Goal: Transaction & Acquisition: Purchase product/service

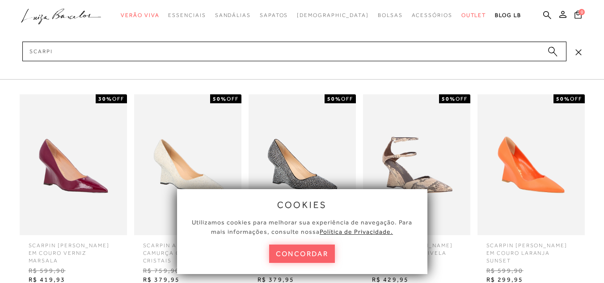
type input "scarpin"
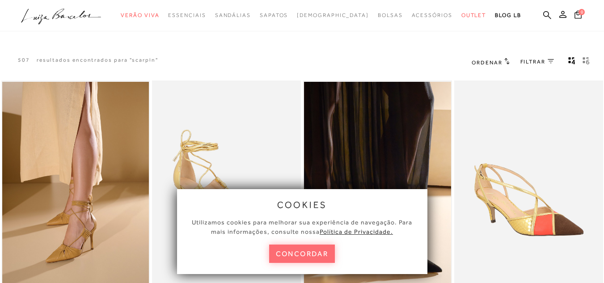
click at [324, 251] on button "concordar" at bounding box center [302, 253] width 66 height 18
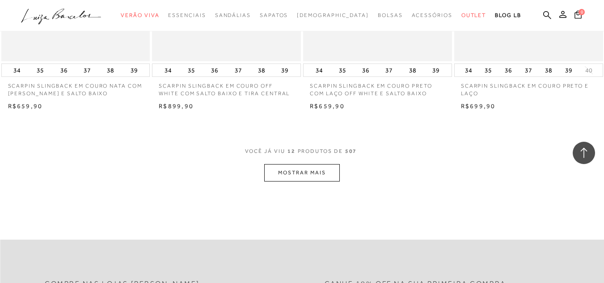
scroll to position [814, 0]
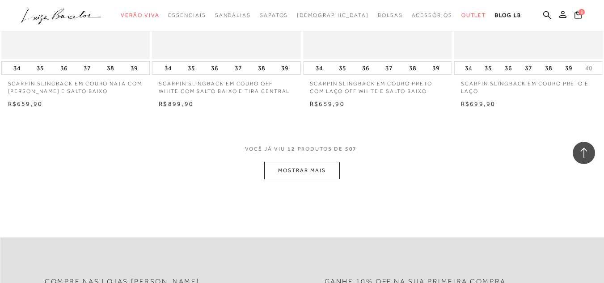
click at [316, 157] on div "VOCê JÁ VIU 12 PRODUTOS DE 507" at bounding box center [302, 153] width 114 height 17
click at [320, 165] on button "MOSTRAR MAIS" at bounding box center [301, 170] width 75 height 17
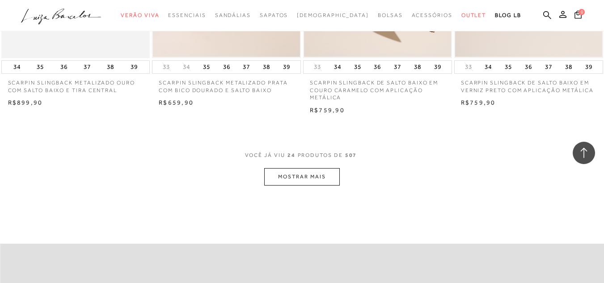
scroll to position [1674, 0]
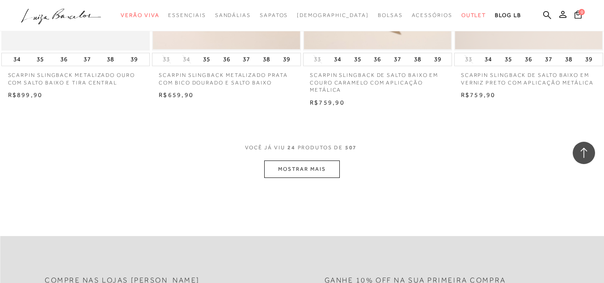
click at [325, 169] on button "MOSTRAR MAIS" at bounding box center [301, 168] width 75 height 17
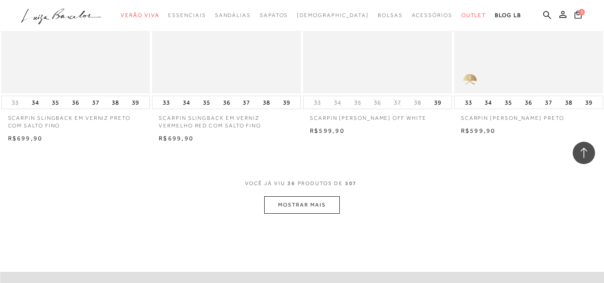
scroll to position [2554, 0]
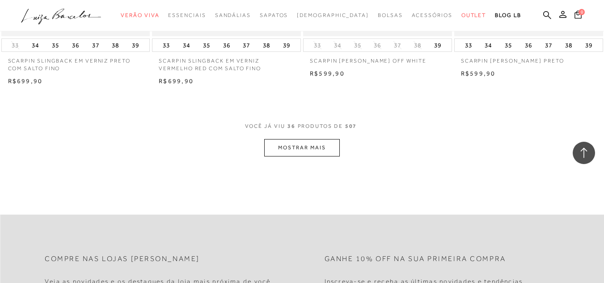
click at [336, 145] on button "MOSTRAR MAIS" at bounding box center [301, 147] width 75 height 17
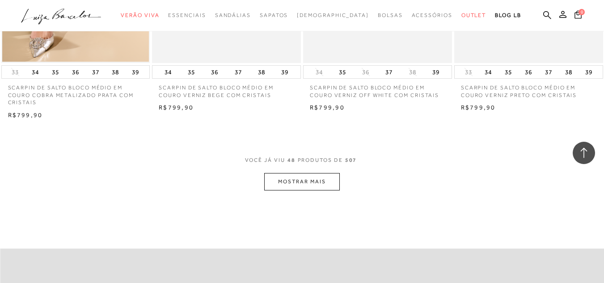
scroll to position [3392, 0]
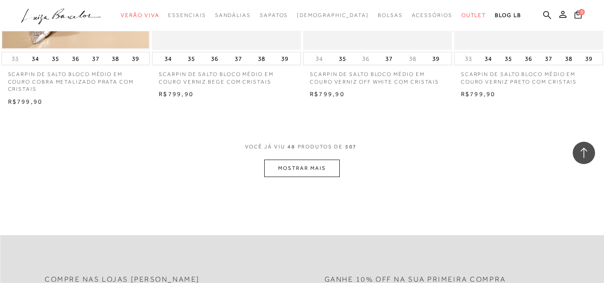
click at [326, 168] on button "MOSTRAR MAIS" at bounding box center [301, 168] width 75 height 17
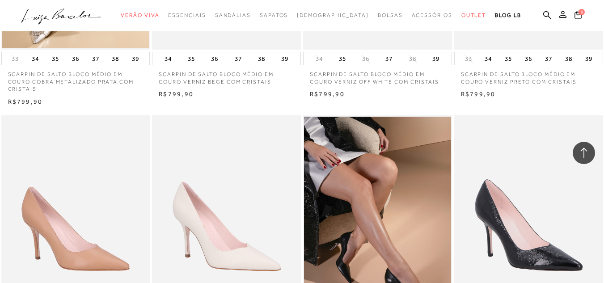
click at [384, 156] on div "SCARPIN DE SALTO FINO EM [GEOGRAPHIC_DATA]" at bounding box center [377, 226] width 149 height 223
click at [603, 233] on div "SCARPIN DE SALTO FINO EM VERNIZ PRETO 34 35 36 37 38 39" at bounding box center [528, 247] width 151 height 267
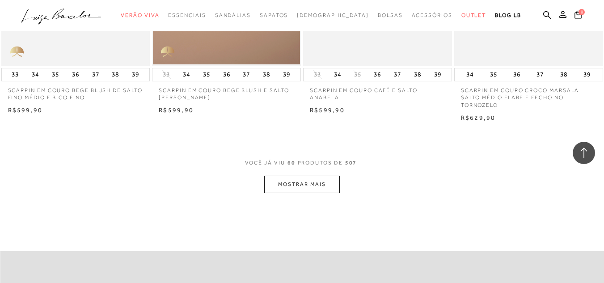
scroll to position [4244, 0]
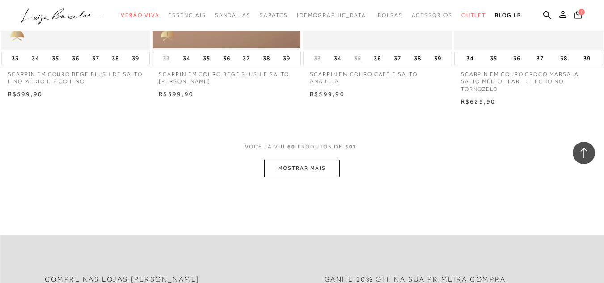
click at [313, 164] on button "MOSTRAR MAIS" at bounding box center [301, 168] width 75 height 17
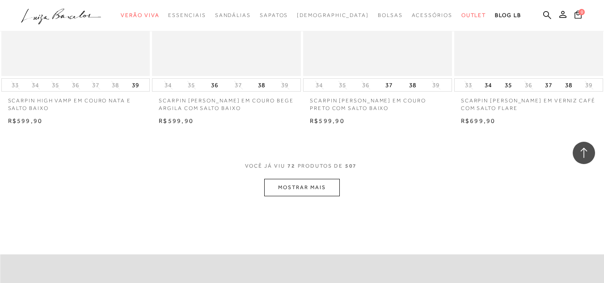
scroll to position [5096, 0]
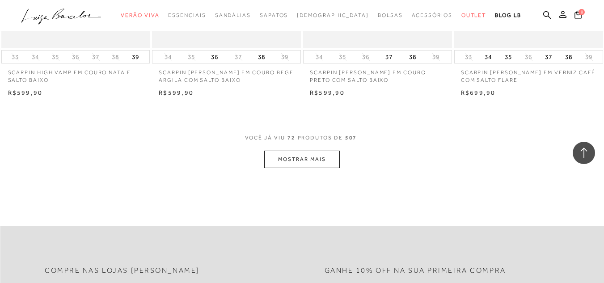
click at [312, 154] on button "MOSTRAR MAIS" at bounding box center [301, 159] width 75 height 17
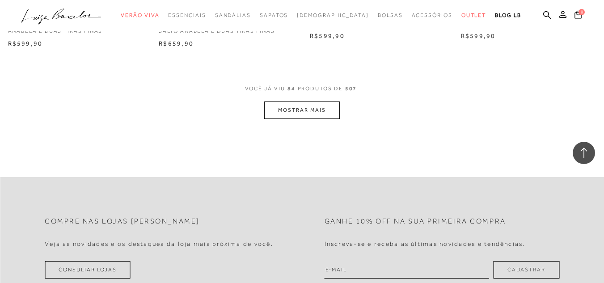
scroll to position [5978, 0]
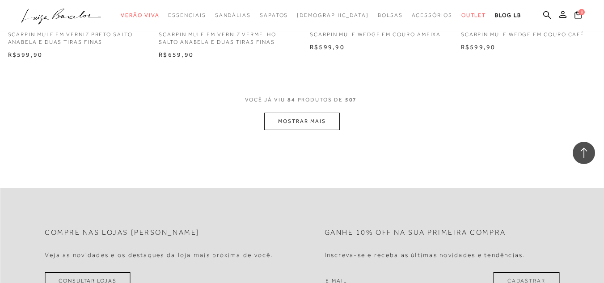
click at [332, 114] on button "MOSTRAR MAIS" at bounding box center [301, 121] width 75 height 17
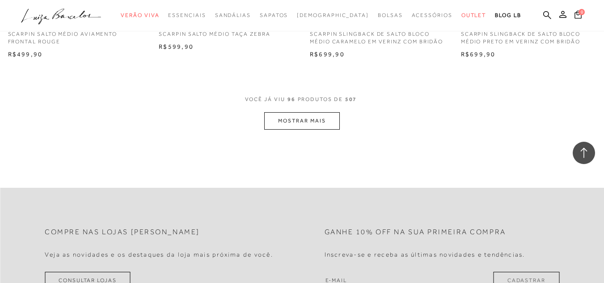
scroll to position [6833, 0]
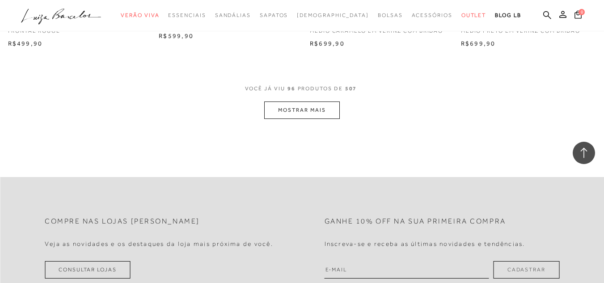
click at [299, 117] on button "MOSTRAR MAIS" at bounding box center [301, 109] width 75 height 17
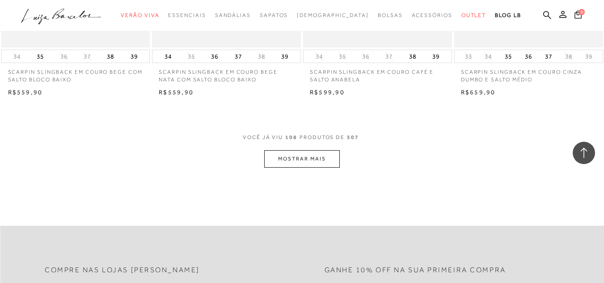
scroll to position [7655, 0]
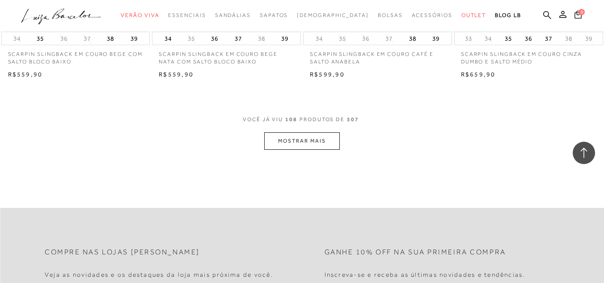
click at [316, 131] on div "VOCê JÁ VIU 108 PRODUTOS DE 507" at bounding box center [302, 124] width 118 height 17
click at [322, 139] on button "MOSTRAR MAIS" at bounding box center [301, 140] width 75 height 17
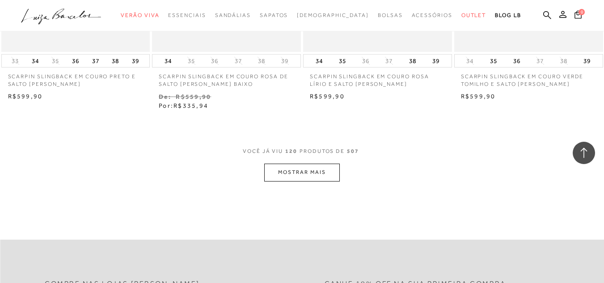
scroll to position [8513, 0]
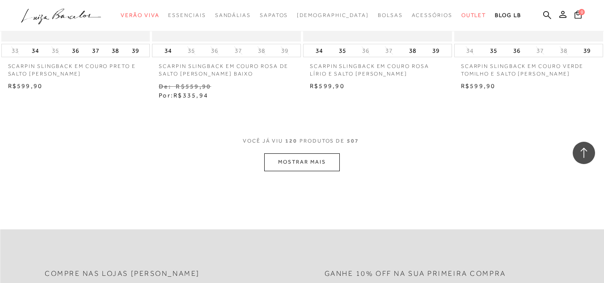
click at [324, 165] on button "MOSTRAR MAIS" at bounding box center [301, 161] width 75 height 17
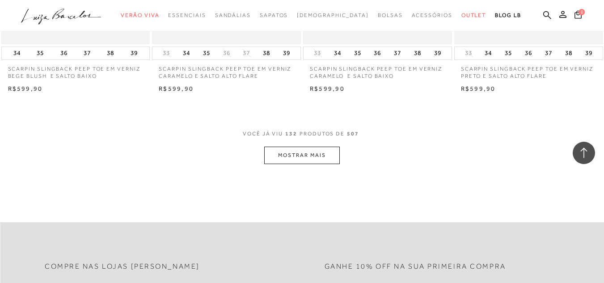
scroll to position [9407, 0]
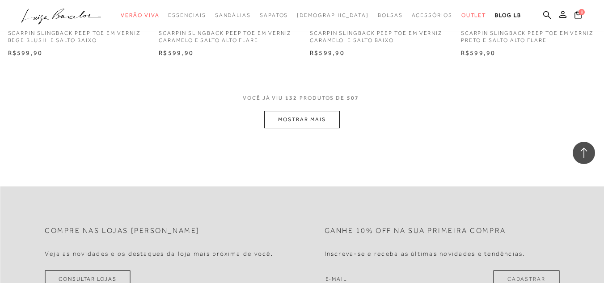
click at [323, 102] on div "VOCê JÁ VIU 132 PRODUTOS DE 507" at bounding box center [302, 102] width 118 height 17
click at [320, 112] on button "MOSTRAR MAIS" at bounding box center [301, 119] width 75 height 17
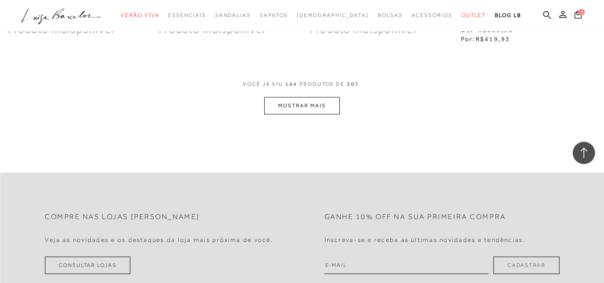
scroll to position [10491, 0]
